Goal: Task Accomplishment & Management: Manage account settings

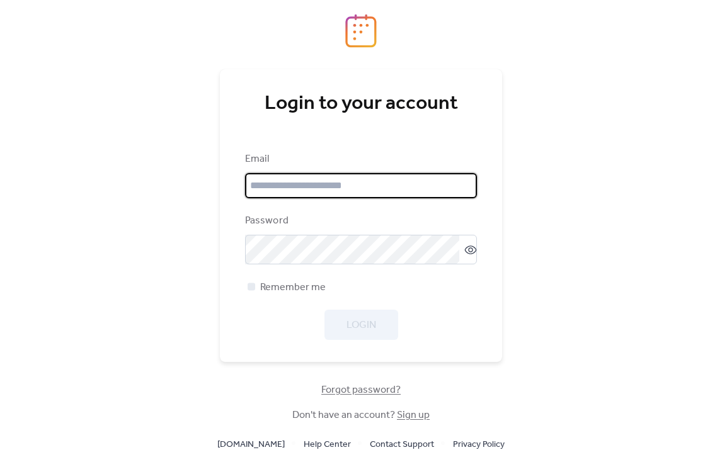
type input "**********"
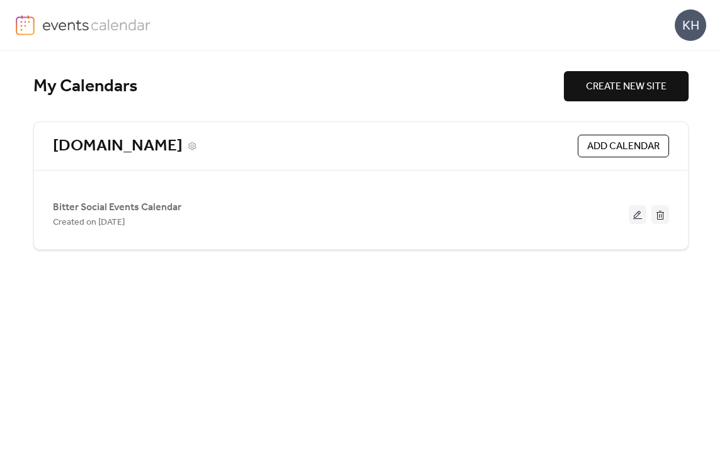
click at [126, 140] on link "[DOMAIN_NAME]" at bounding box center [118, 146] width 130 height 21
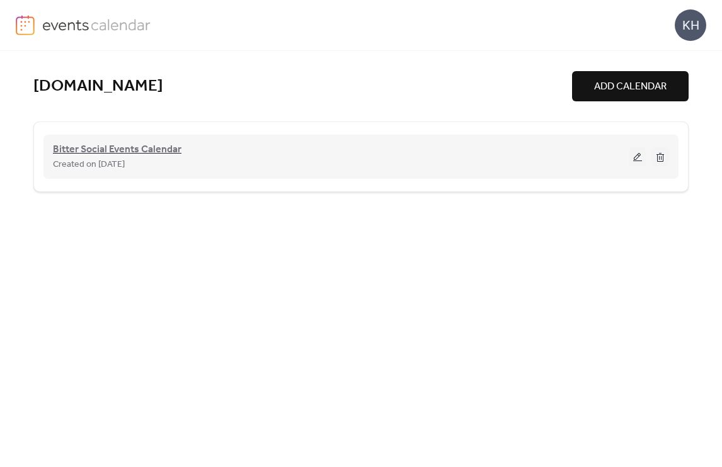
click at [121, 147] on span "Bitter Social Events Calendar" at bounding box center [117, 149] width 128 height 15
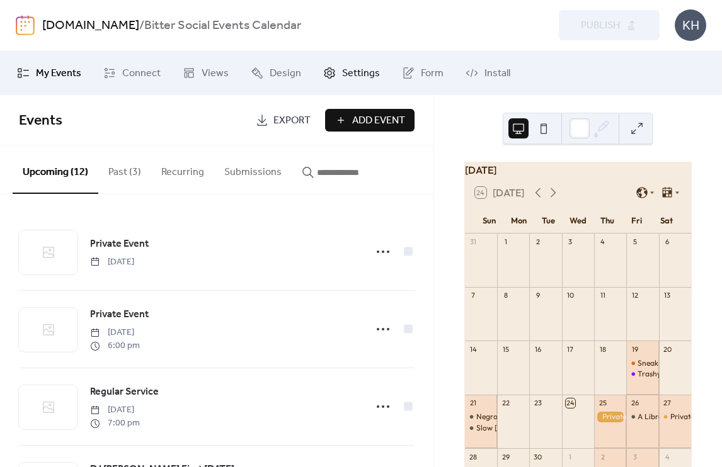
click at [343, 69] on span "Settings" at bounding box center [361, 73] width 38 height 15
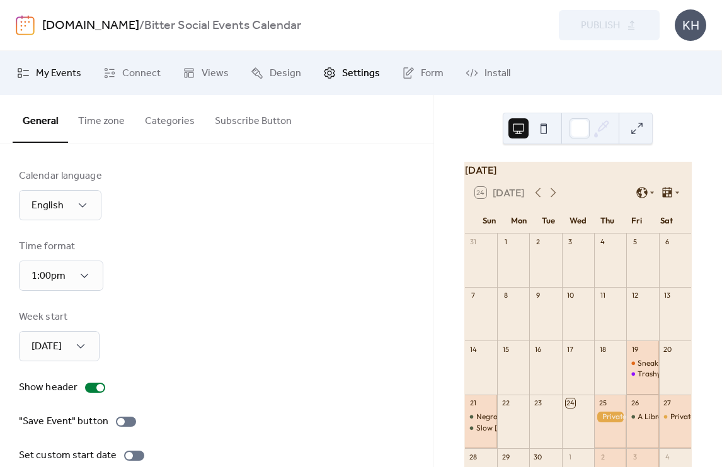
click at [50, 72] on span "My Events" at bounding box center [58, 73] width 45 height 15
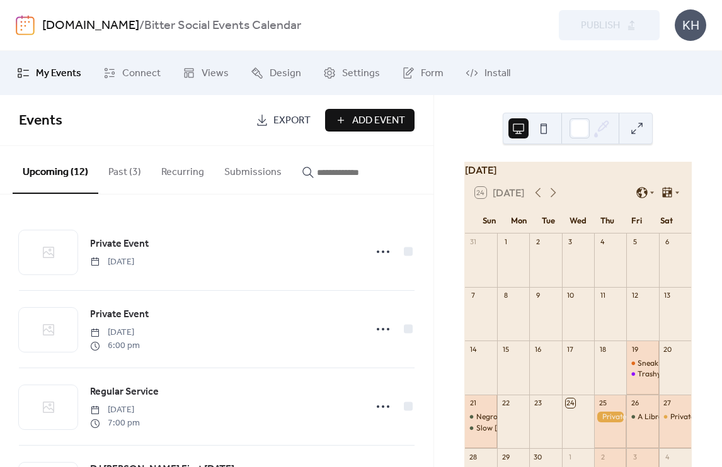
click at [306, 119] on span "Export" at bounding box center [291, 120] width 37 height 15
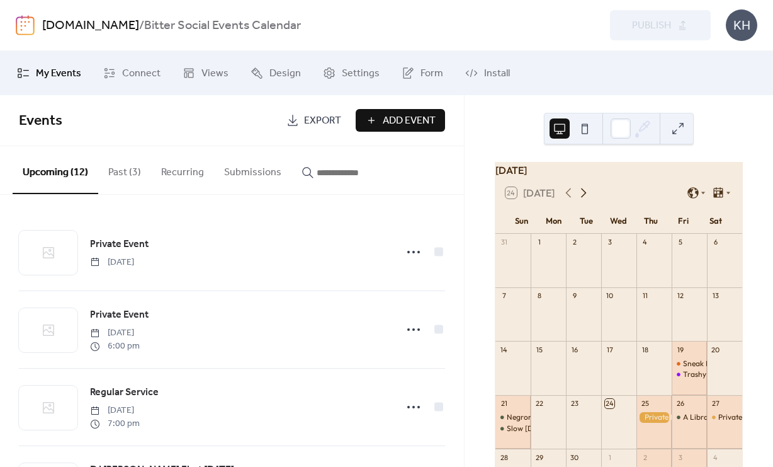
click at [586, 198] on icon at bounding box center [584, 192] width 6 height 9
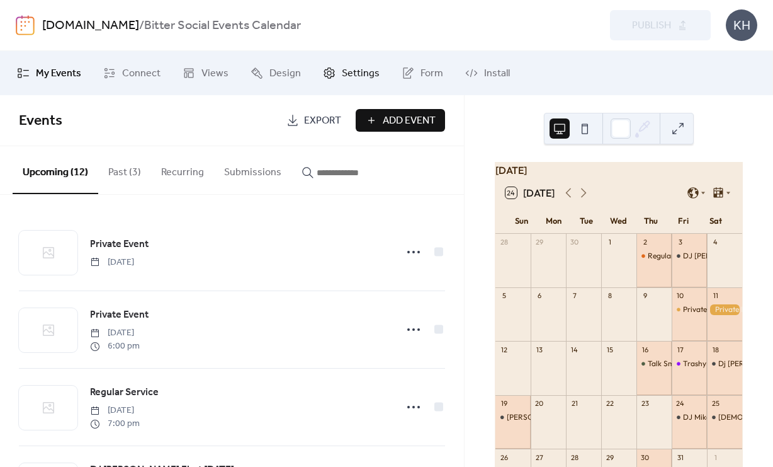
click at [366, 72] on span "Settings" at bounding box center [361, 73] width 38 height 15
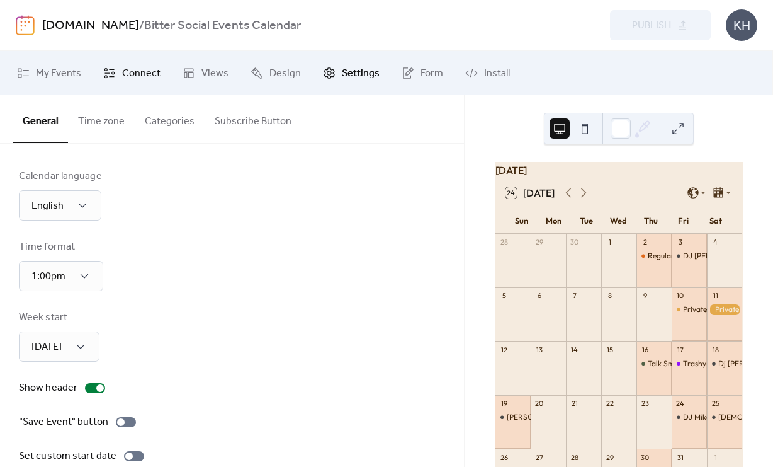
click at [132, 66] on span "Connect" at bounding box center [141, 73] width 38 height 15
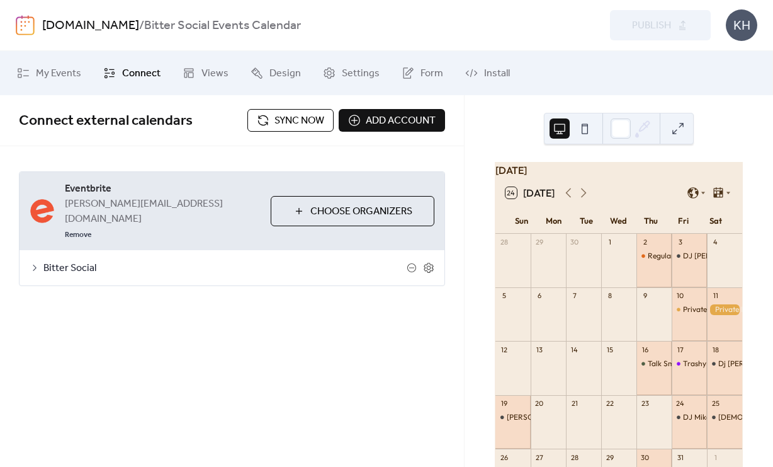
click at [288, 123] on span "Sync now" at bounding box center [300, 120] width 50 height 15
click at [285, 116] on span "Sync now" at bounding box center [300, 120] width 50 height 15
click at [47, 73] on span "My Events" at bounding box center [58, 73] width 45 height 15
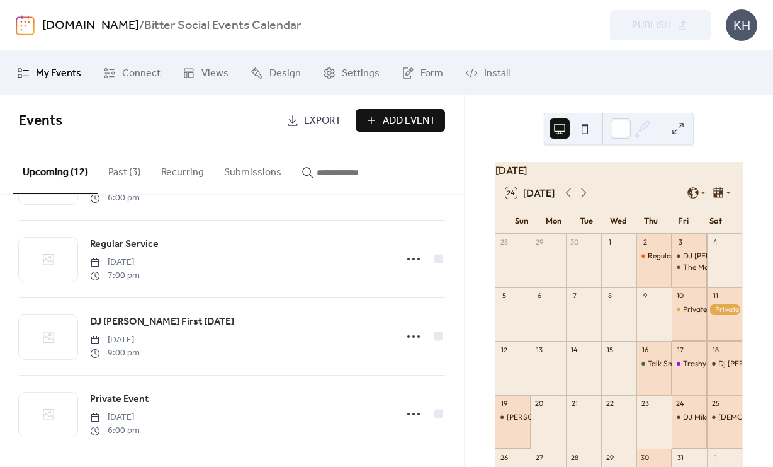
scroll to position [140, 0]
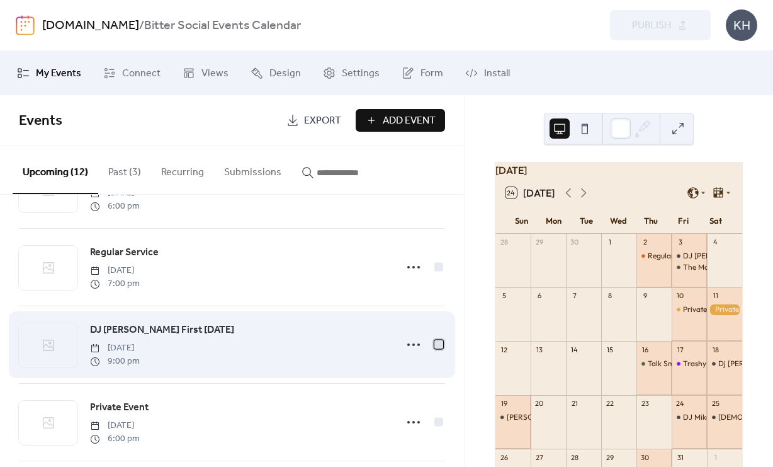
click at [434, 348] on div at bounding box center [438, 343] width 9 height 9
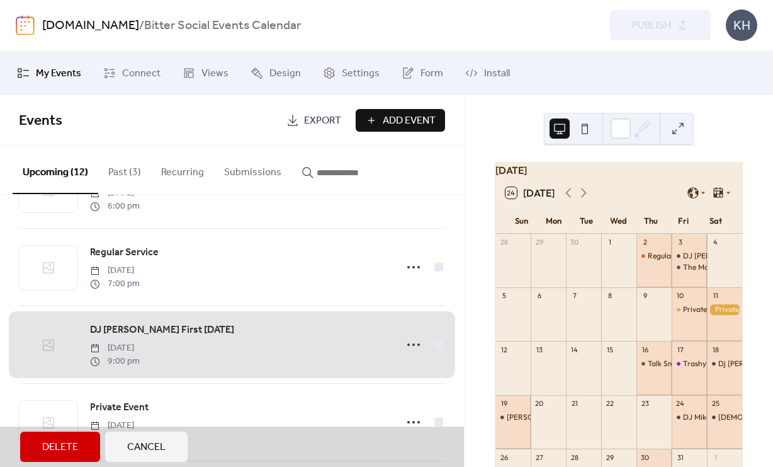
click at [52, 450] on span "Delete" at bounding box center [60, 447] width 36 height 15
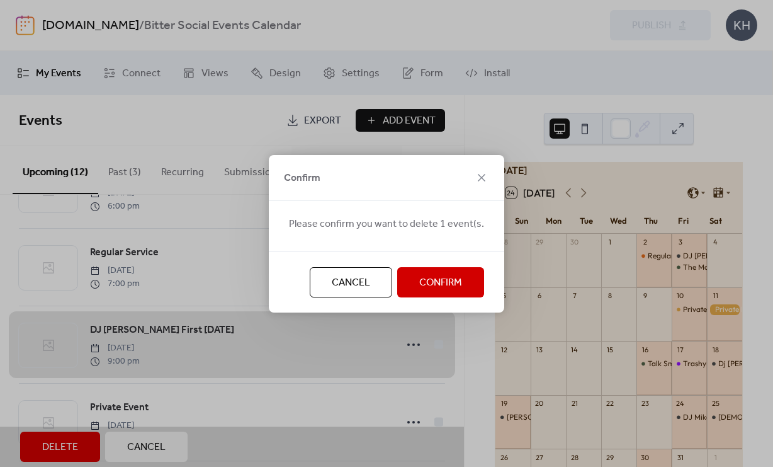
click at [451, 278] on span "Confirm" at bounding box center [440, 282] width 43 height 15
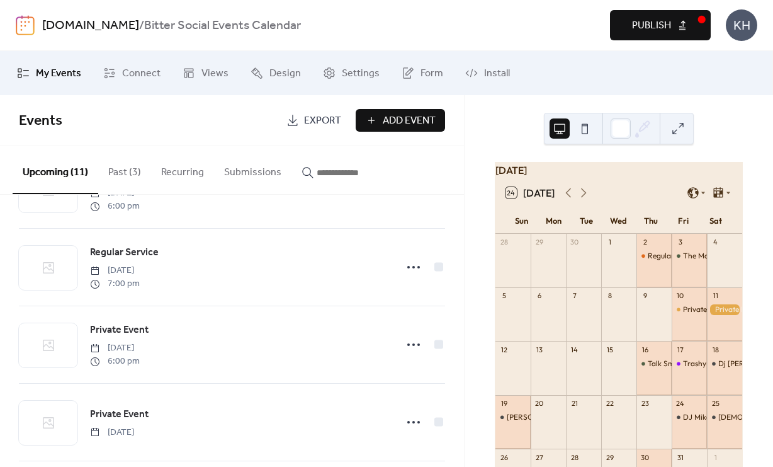
click at [664, 21] on span "Publish" at bounding box center [651, 25] width 39 height 15
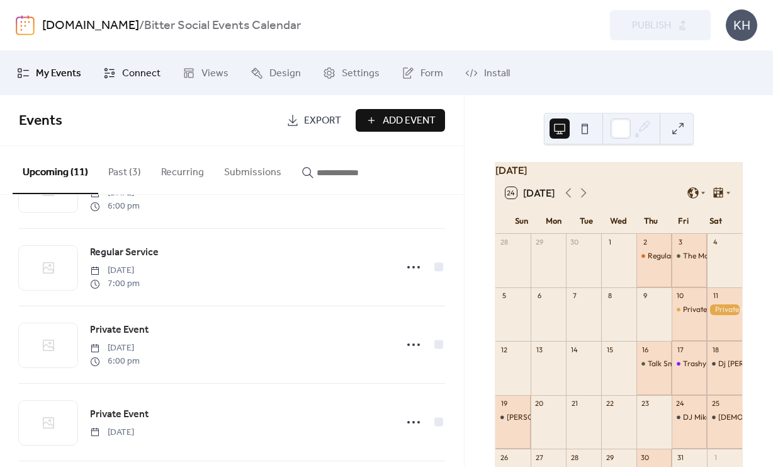
click at [127, 73] on span "Connect" at bounding box center [141, 73] width 38 height 15
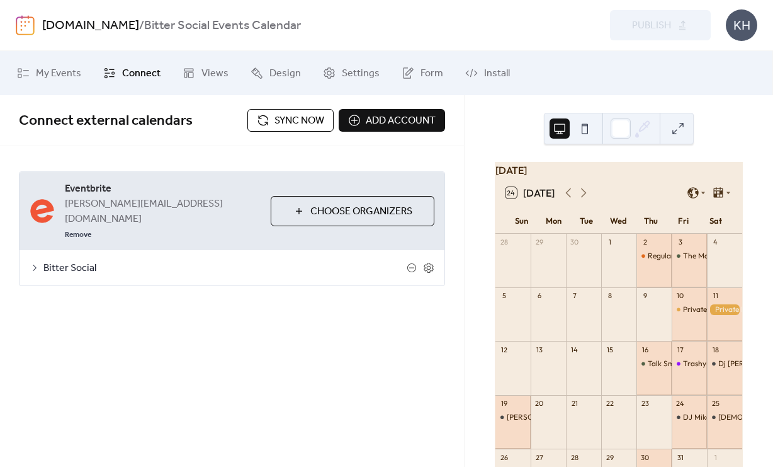
click at [315, 122] on span "Sync now" at bounding box center [300, 120] width 50 height 15
click at [683, 260] on div "The Move: a First [DATE] dance party" at bounding box center [747, 256] width 128 height 11
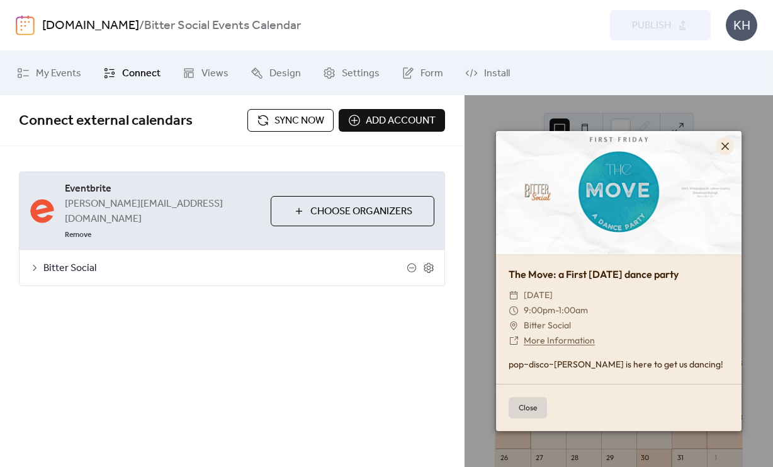
click at [721, 149] on icon at bounding box center [726, 146] width 8 height 8
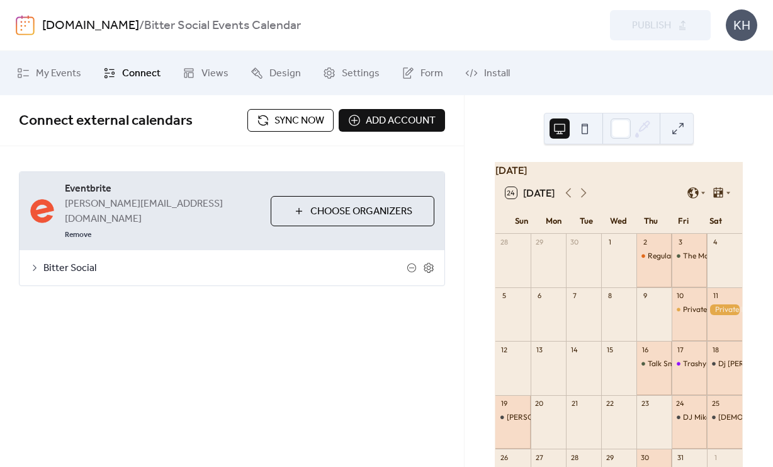
click at [645, 26] on div "Preview Publish" at bounding box center [585, 25] width 252 height 30
